Goal: Transaction & Acquisition: Purchase product/service

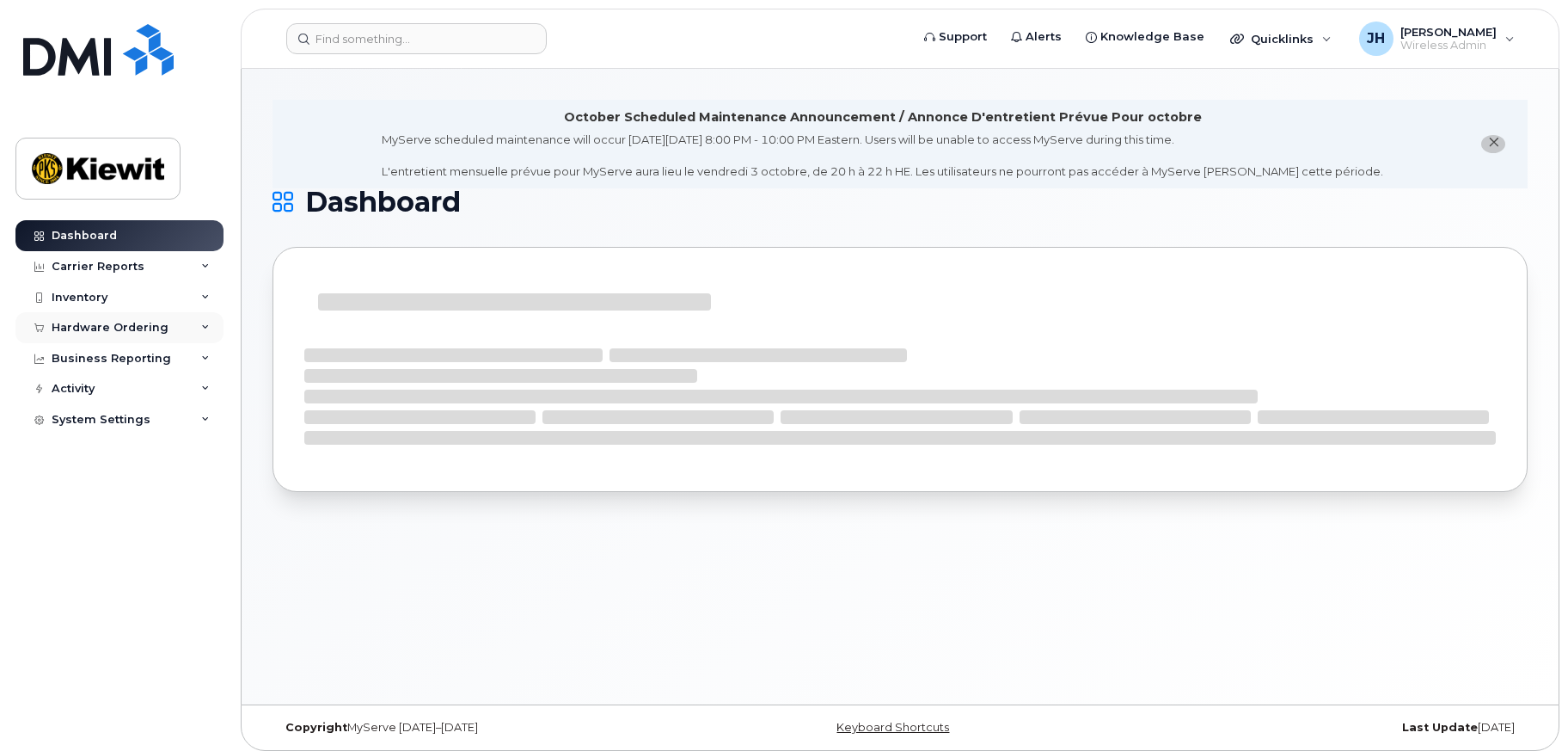
click at [99, 324] on div "Hardware Ordering" at bounding box center [110, 327] width 117 height 14
click at [84, 386] on div "Orders" at bounding box center [80, 392] width 42 height 16
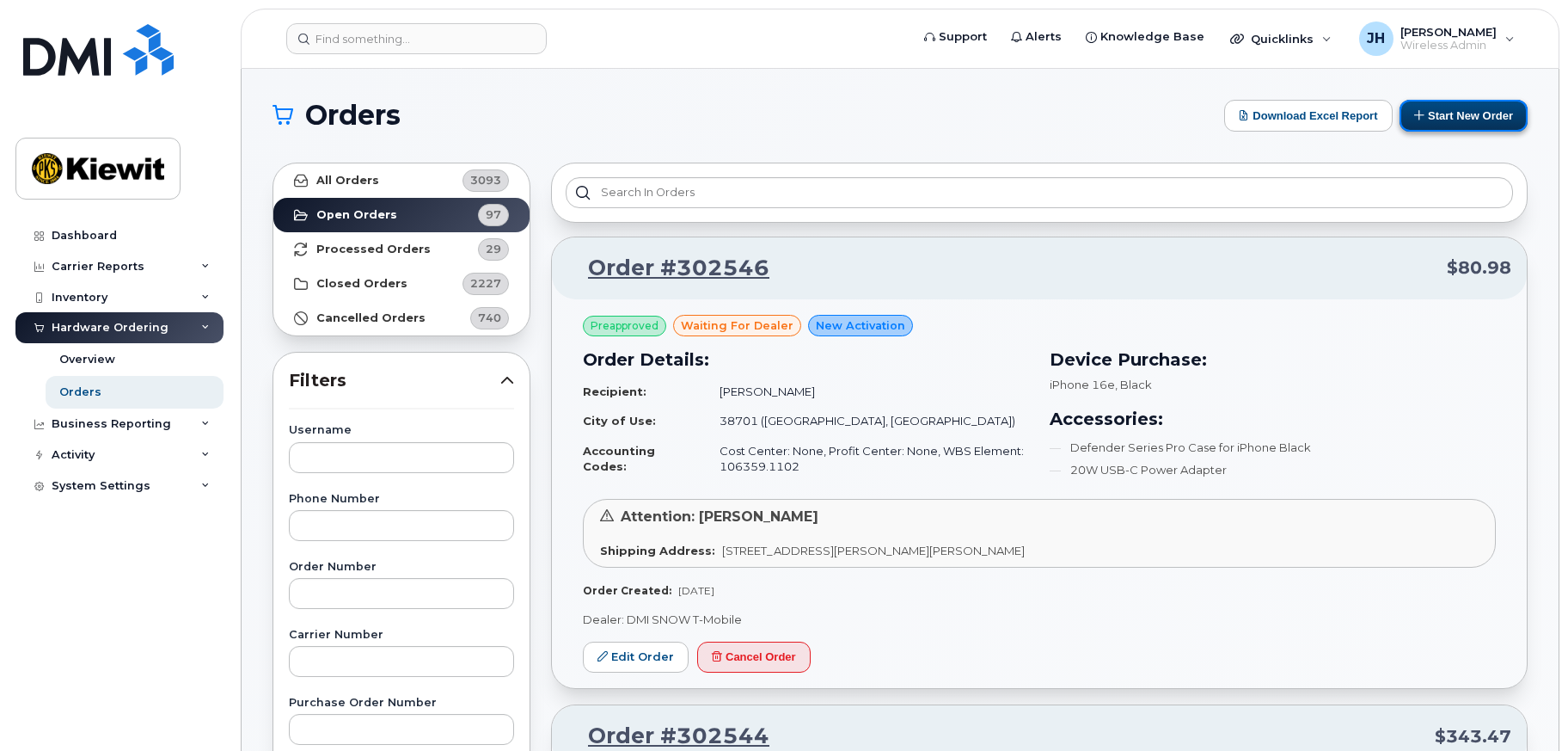
click at [1437, 119] on button "Start New Order" at bounding box center [1463, 115] width 128 height 31
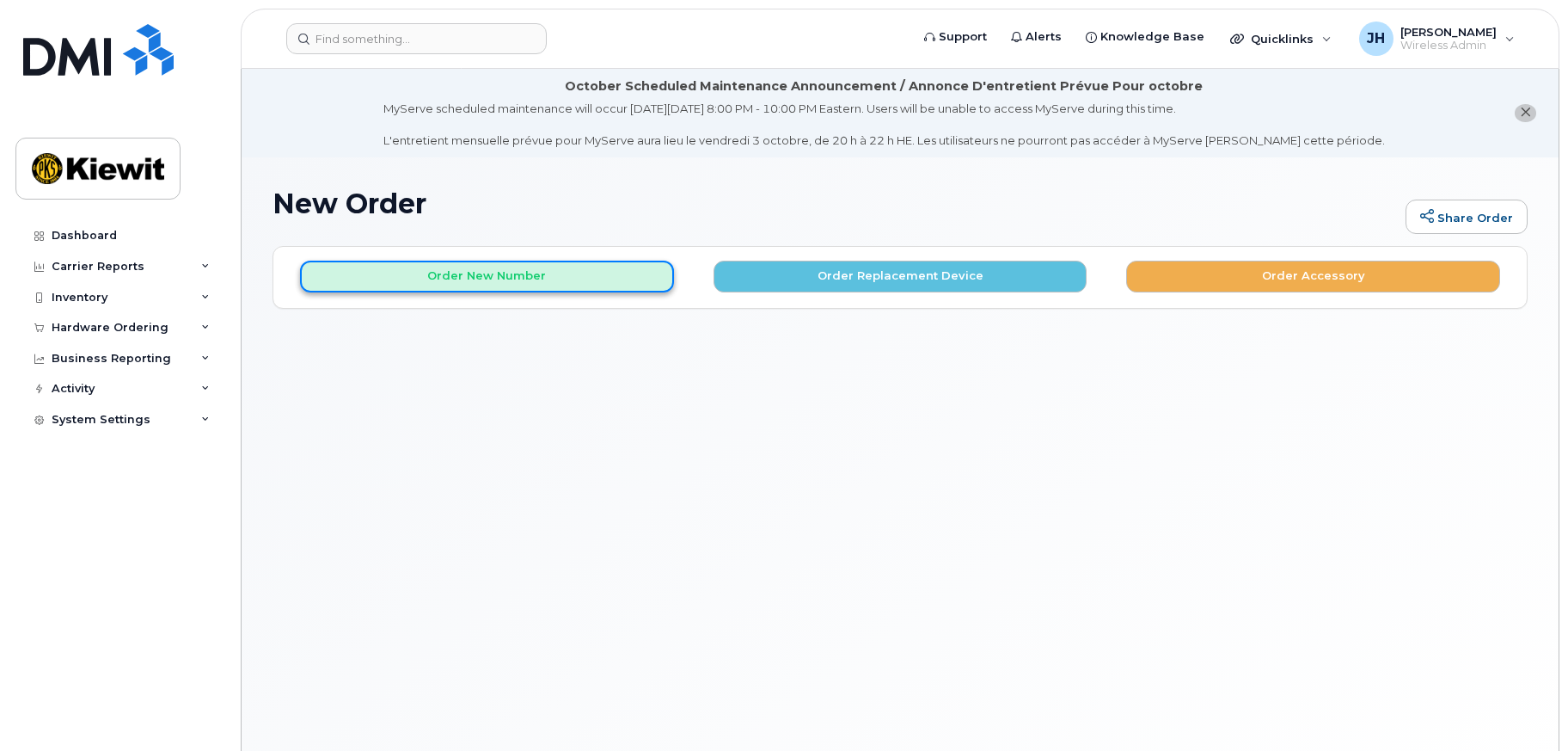
click at [500, 271] on button "Order New Number" at bounding box center [487, 276] width 374 height 31
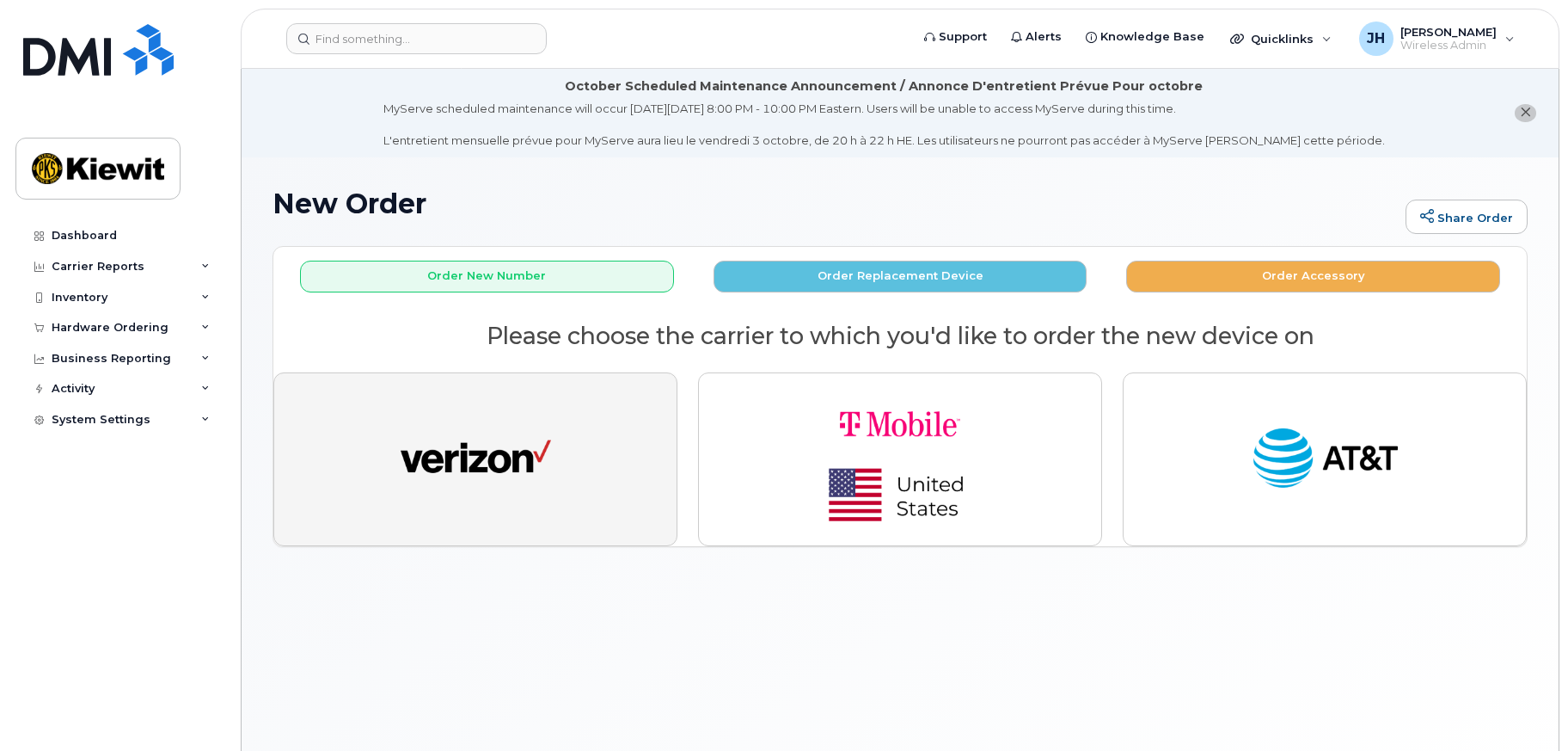
click at [548, 482] on img "button" at bounding box center [476, 458] width 150 height 78
